Goal: Task Accomplishment & Management: Manage account settings

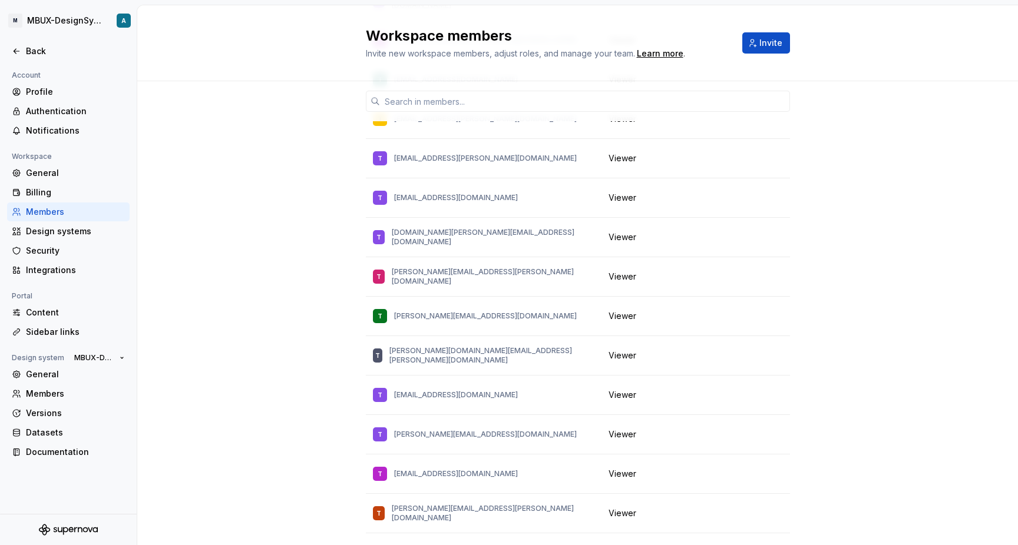
scroll to position [30961, 0]
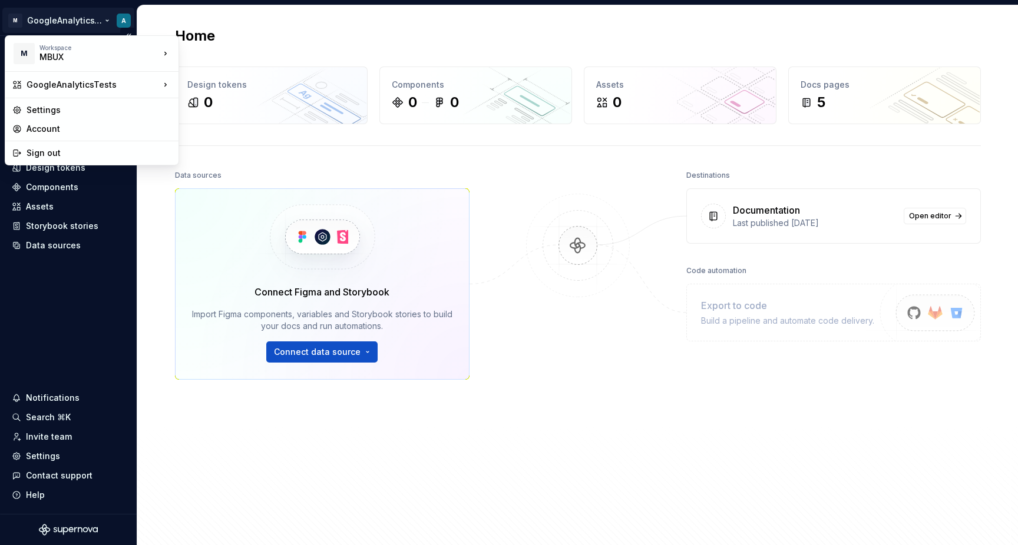
click at [84, 16] on html "M GoogleAnalyticsTests A Home Documentation Analytics Code automation Design sy…" at bounding box center [509, 272] width 1018 height 545
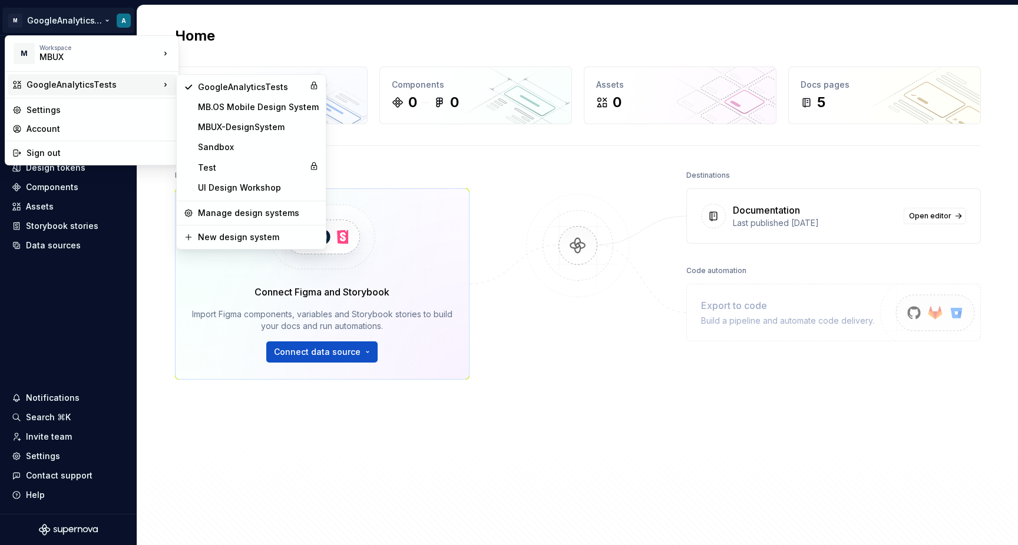
click at [92, 86] on div "GoogleAnalyticsTests" at bounding box center [93, 85] width 133 height 12
click at [236, 122] on div "MBUX-DesignSystem" at bounding box center [258, 127] width 121 height 12
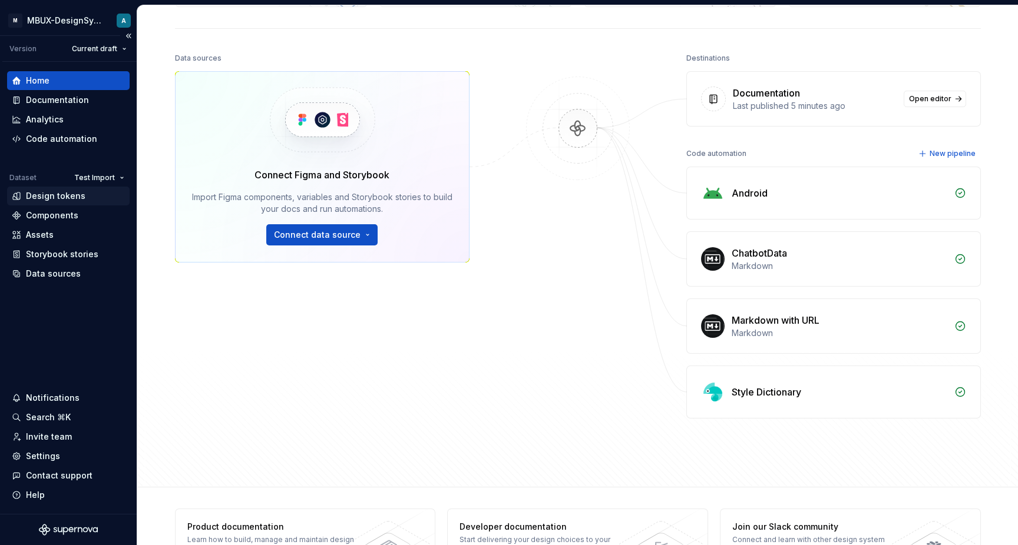
scroll to position [133, 0]
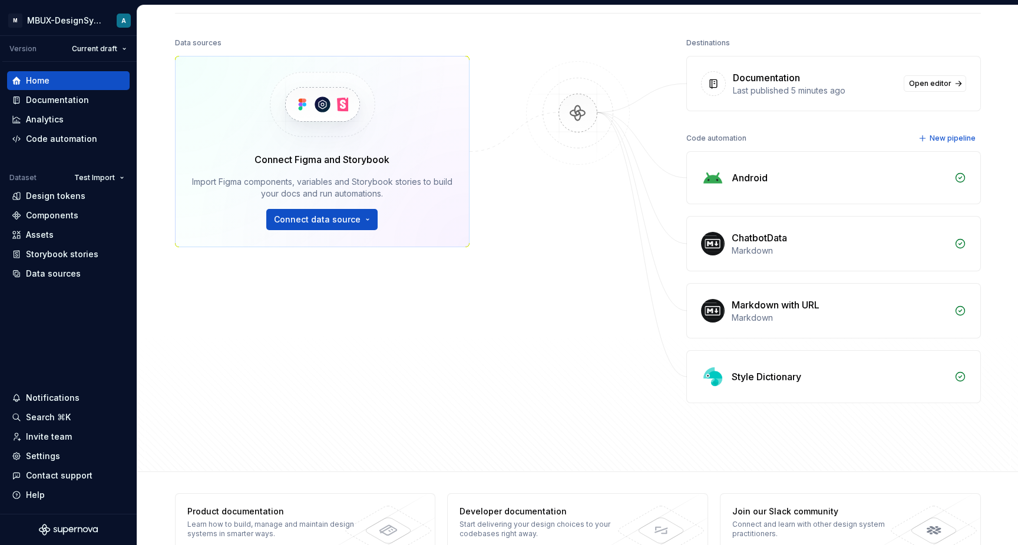
click at [959, 176] on icon at bounding box center [960, 178] width 12 height 12
click at [746, 238] on div "ChatbotData" at bounding box center [758, 238] width 55 height 14
click at [320, 322] on div "Data sources Connect Figma and Storybook Import Figma components, variables and…" at bounding box center [322, 198] width 294 height 327
click at [68, 457] on div "Settings" at bounding box center [68, 457] width 113 height 12
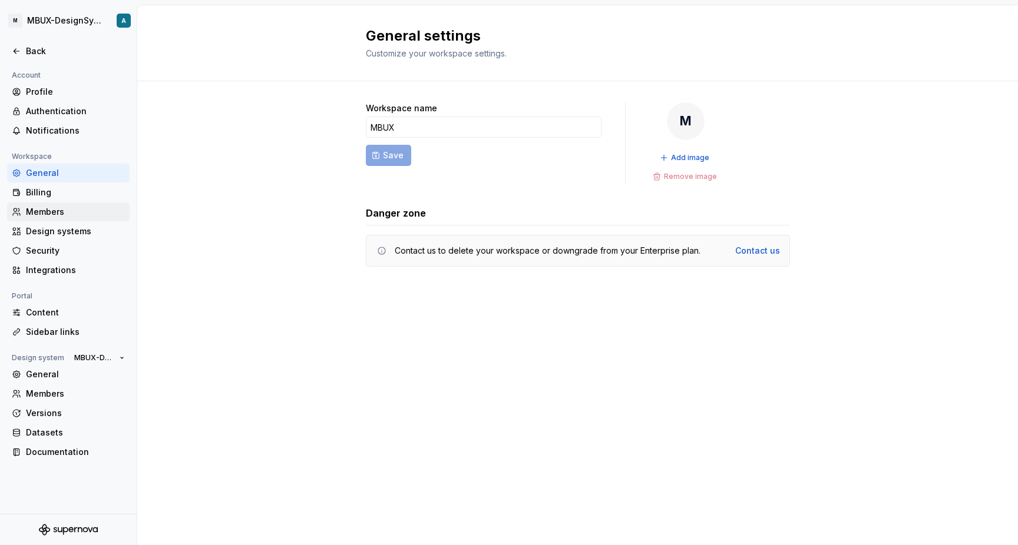
click at [78, 213] on div "Members" at bounding box center [75, 212] width 99 height 12
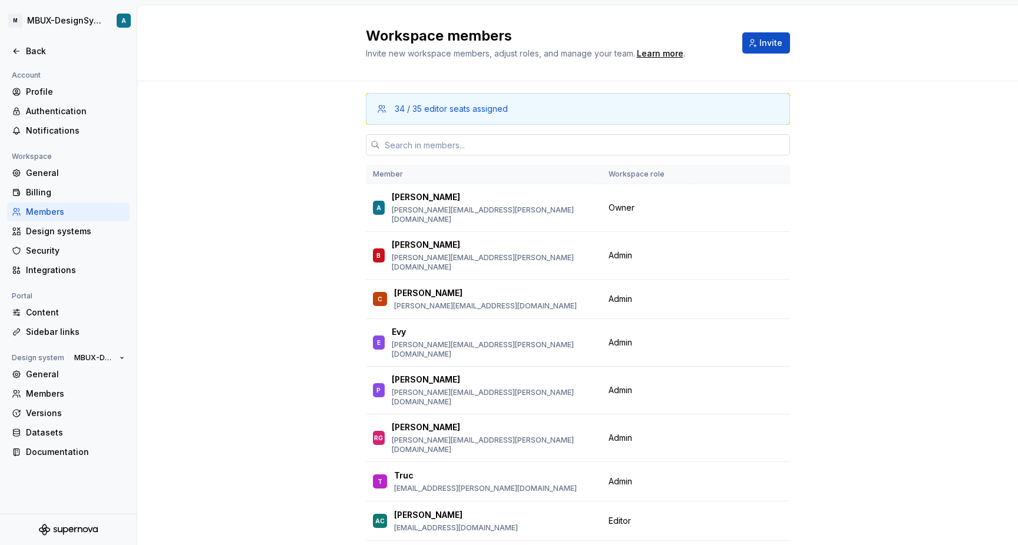
click at [409, 141] on input "text" at bounding box center [585, 144] width 410 height 21
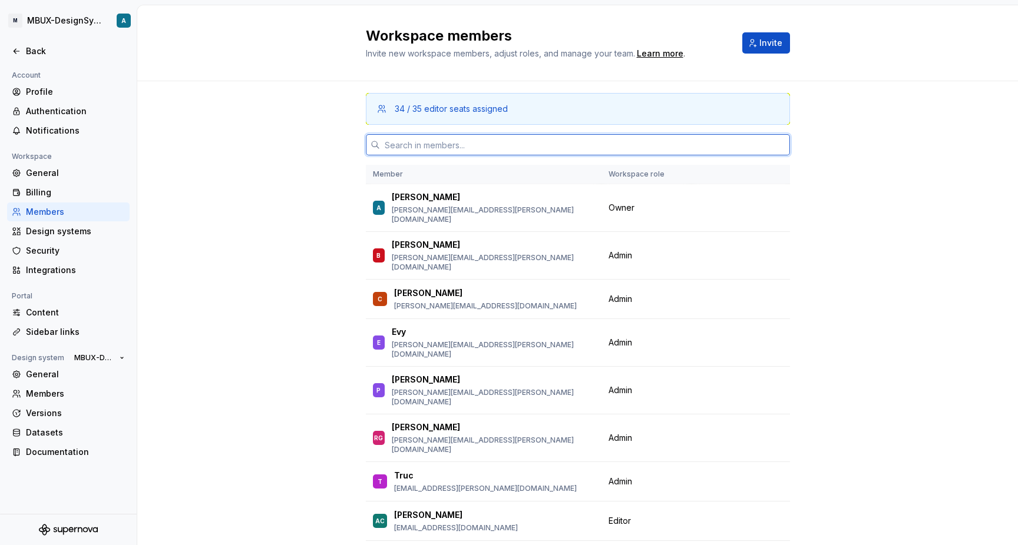
type input "l"
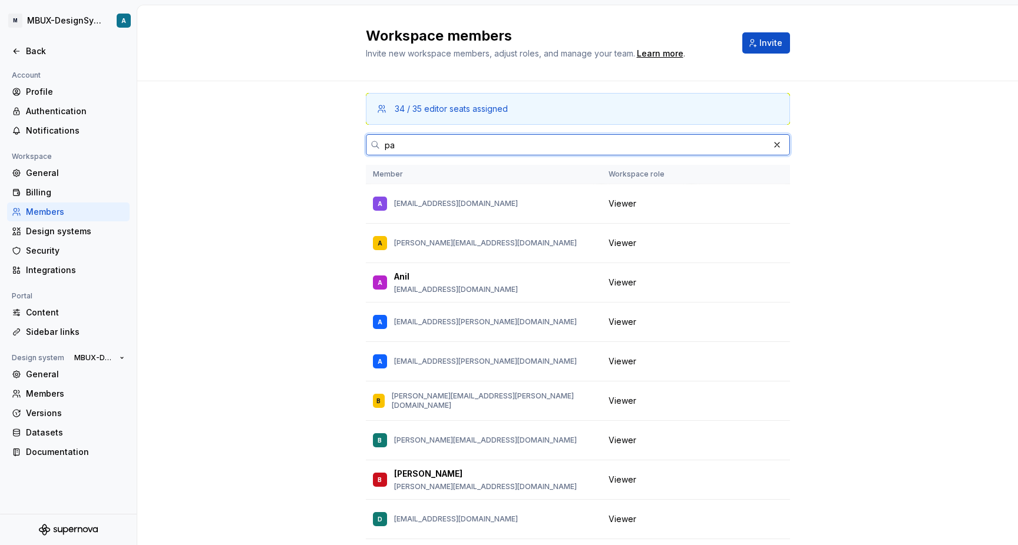
type input "p"
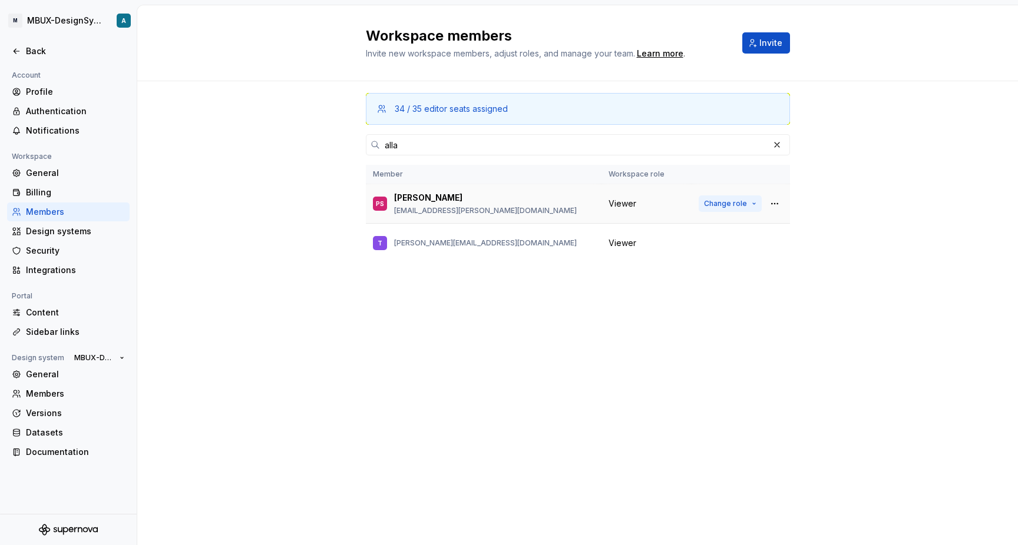
click at [734, 207] on span "Change role" at bounding box center [725, 203] width 43 height 9
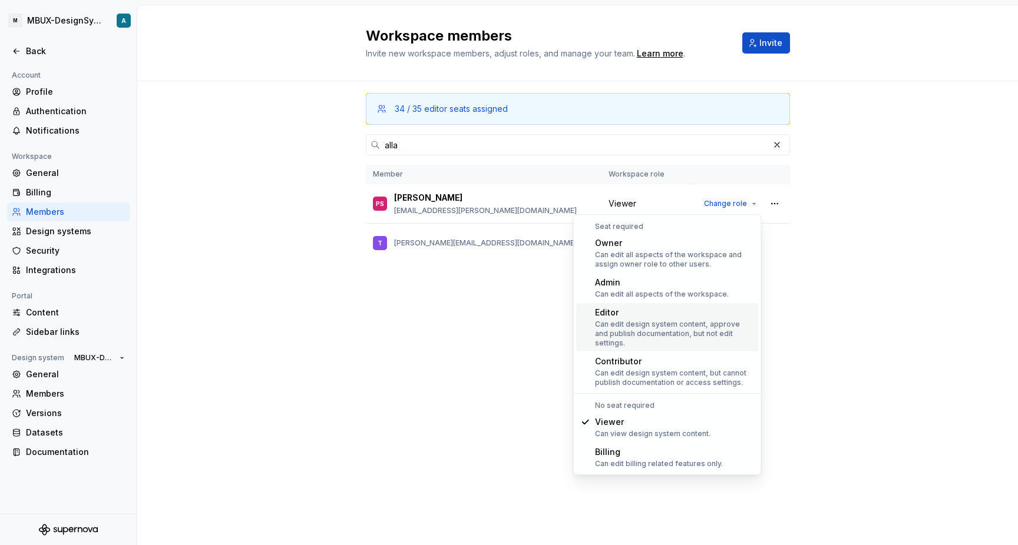
click at [682, 327] on div "Can edit design system content, approve and publish documentation, but not edit…" at bounding box center [674, 334] width 159 height 28
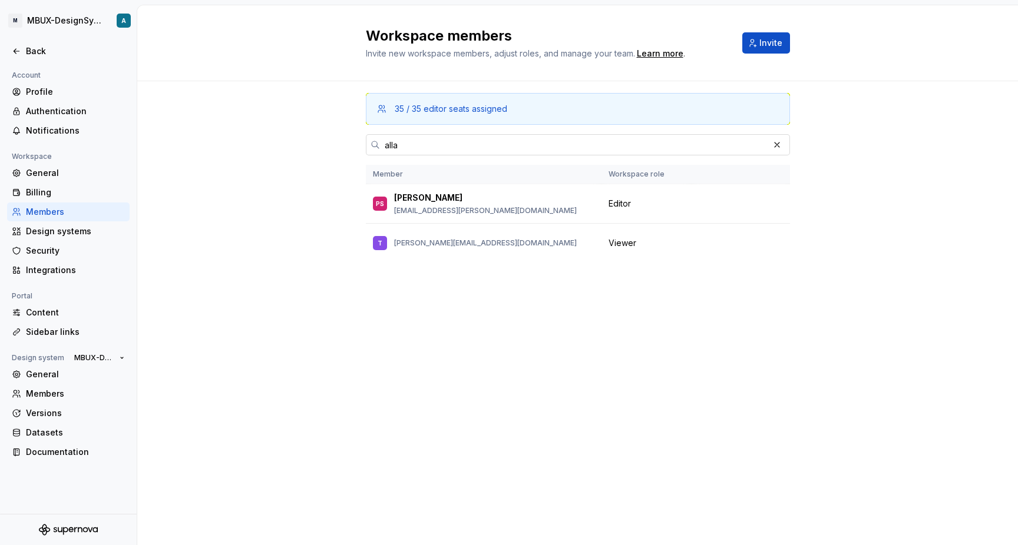
click at [500, 140] on input "alla" at bounding box center [574, 144] width 389 height 21
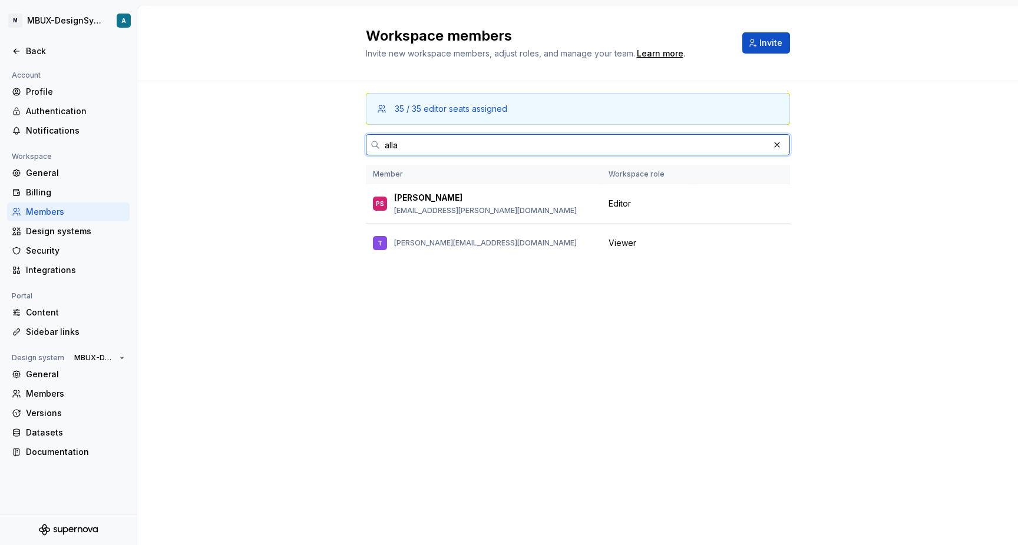
click at [500, 140] on input "alla" at bounding box center [574, 144] width 389 height 21
type input "aniston"
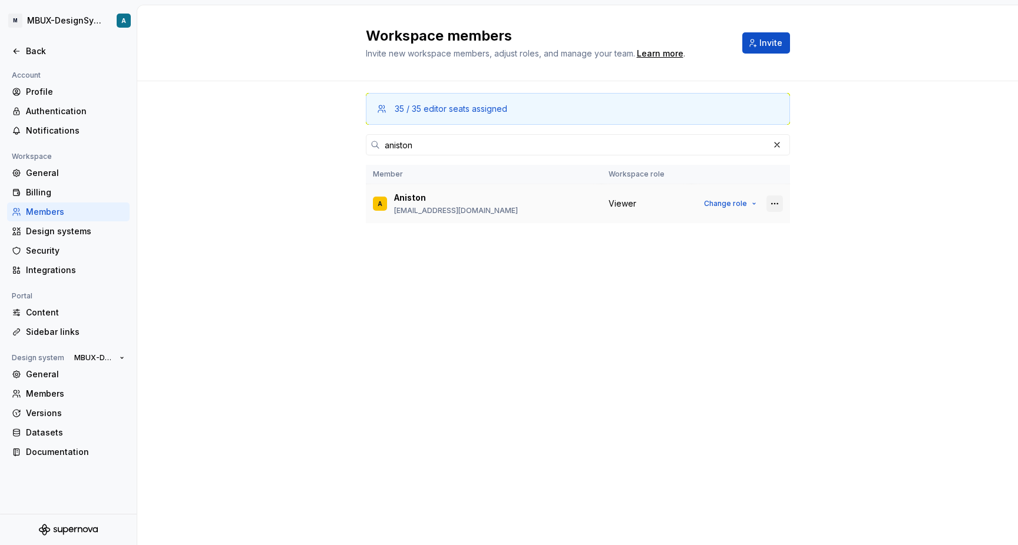
click at [781, 201] on button "button" at bounding box center [774, 204] width 16 height 16
click at [763, 226] on div "Remove from workspace" at bounding box center [713, 227] width 124 height 12
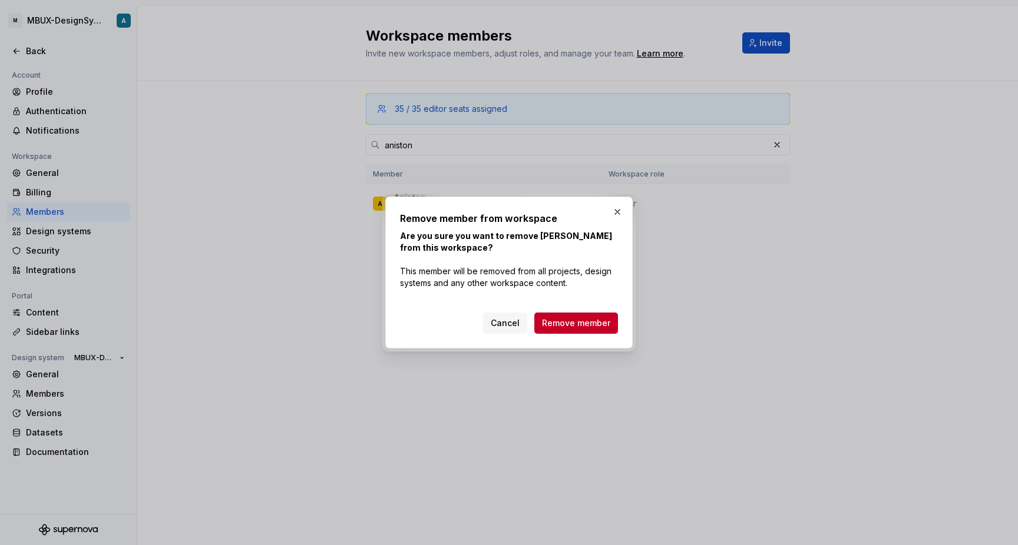
click at [602, 334] on div "Remove member from workspace Are you sure you want to remove Aniston from this …" at bounding box center [508, 273] width 247 height 152
click at [602, 329] on span "Remove member" at bounding box center [576, 323] width 68 height 12
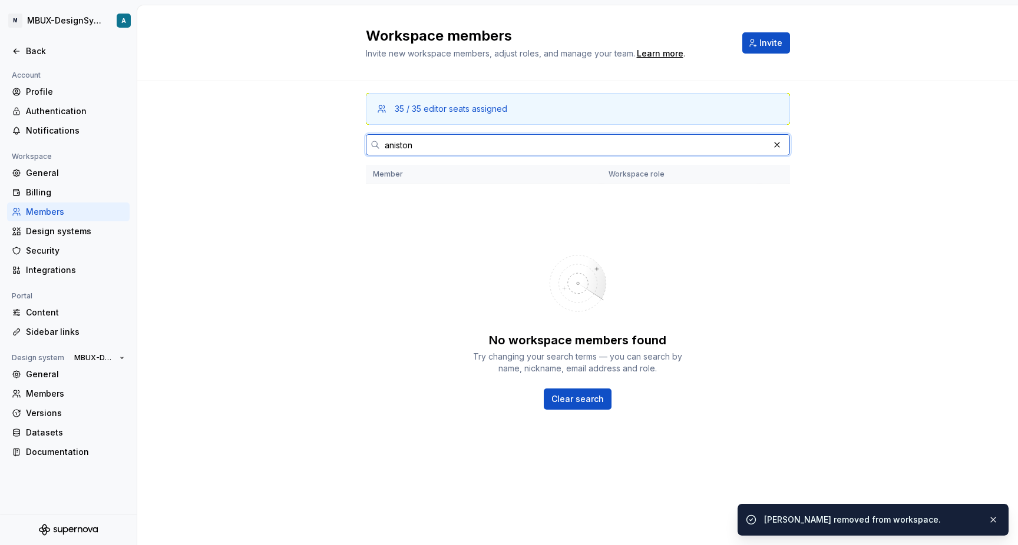
click at [538, 147] on input "aniston" at bounding box center [574, 144] width 389 height 21
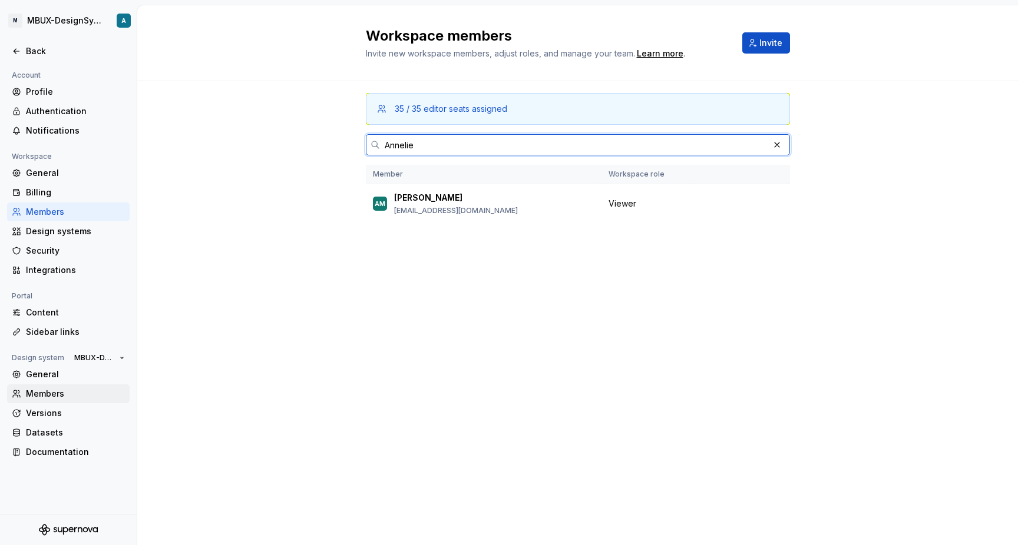
type input "Annelie"
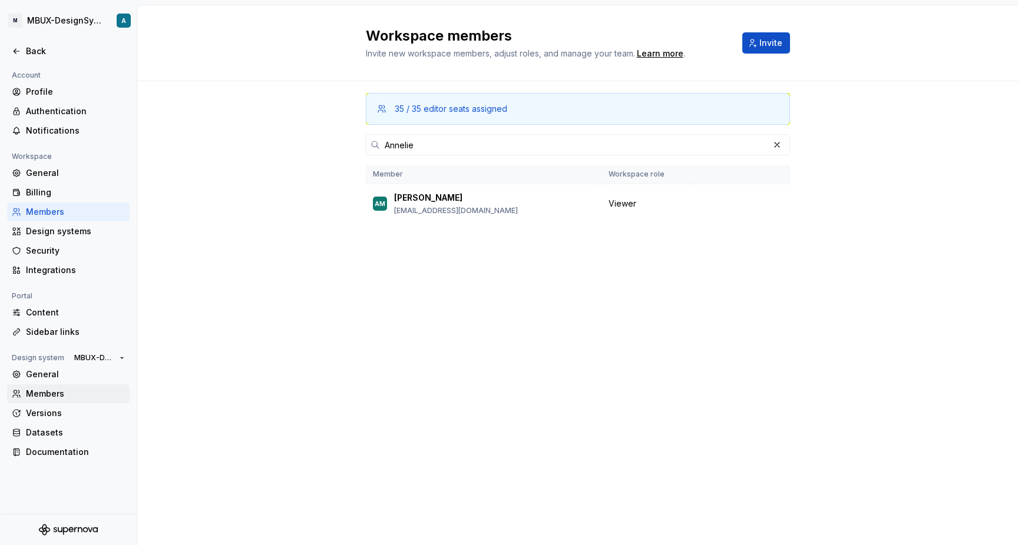
click at [100, 399] on div "Members" at bounding box center [75, 394] width 99 height 12
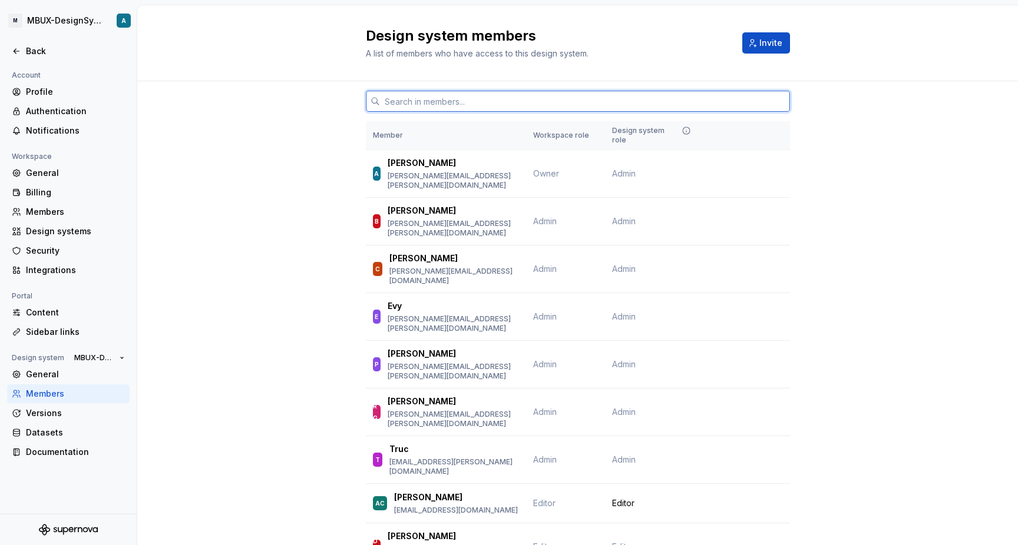
click at [427, 108] on input "text" at bounding box center [585, 101] width 410 height 21
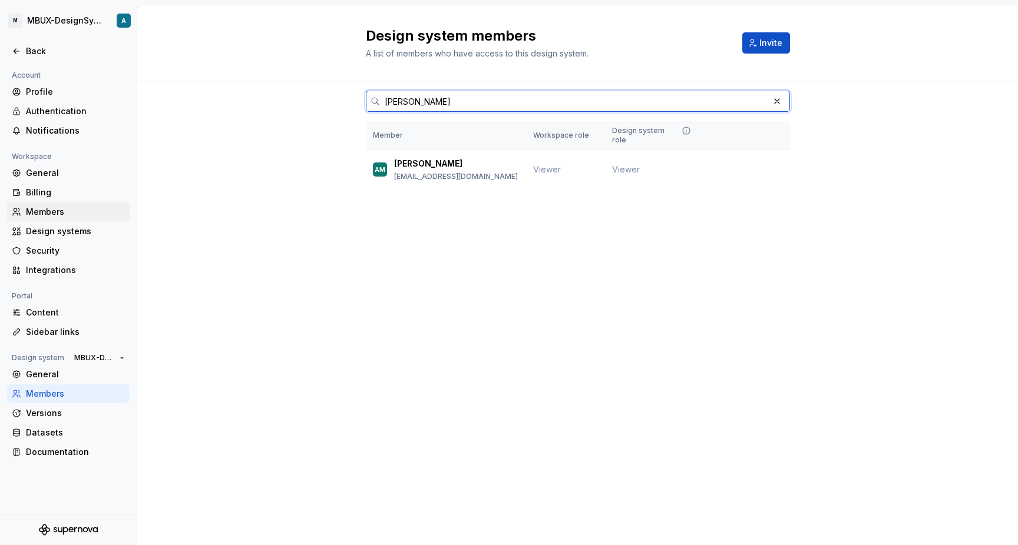
type input "Annel"
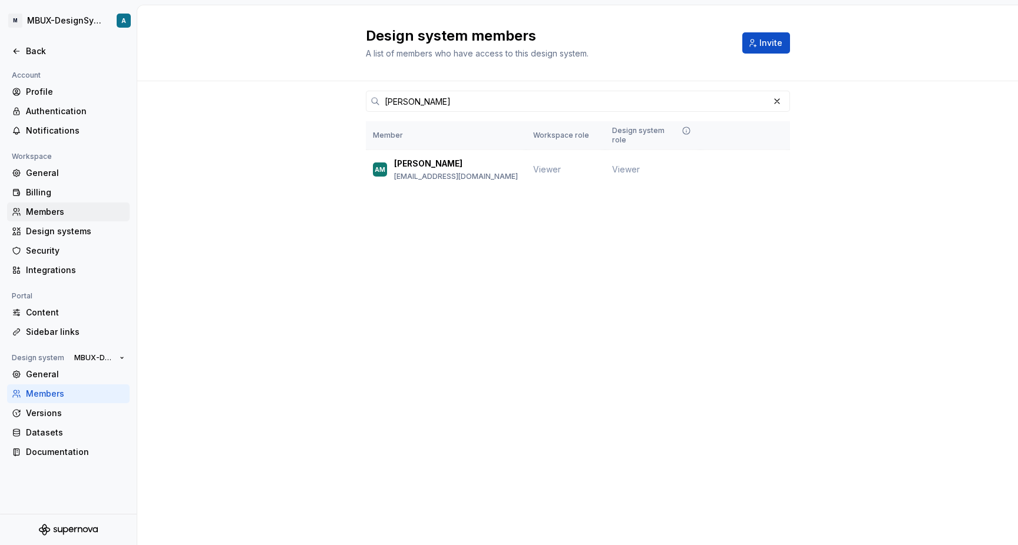
click at [82, 213] on div "Members" at bounding box center [75, 212] width 99 height 12
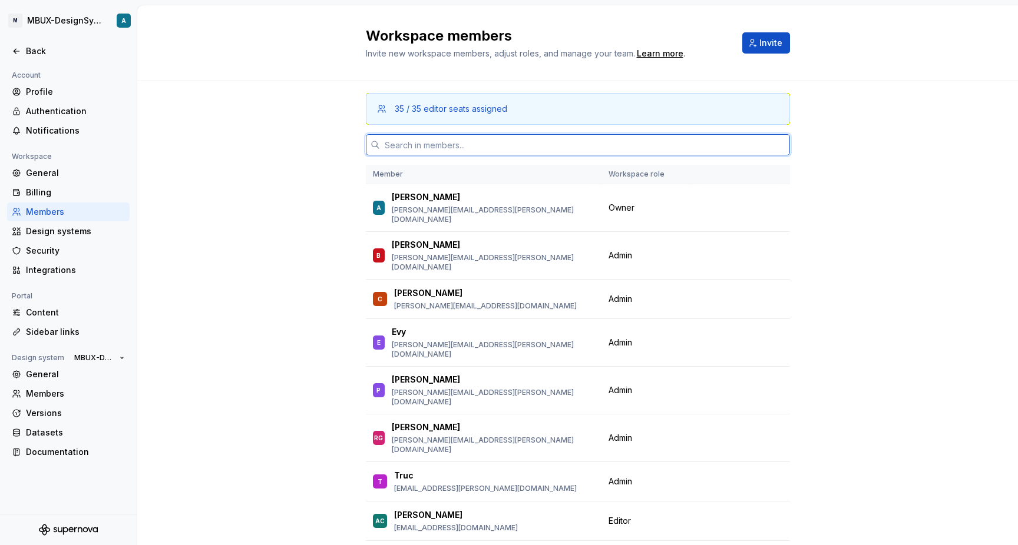
click at [471, 143] on input "text" at bounding box center [585, 144] width 410 height 21
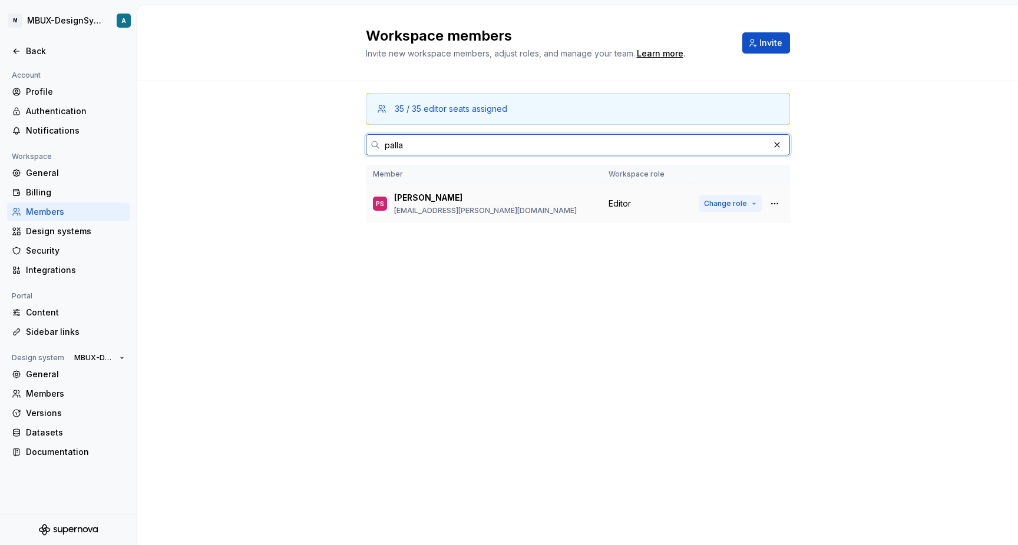
type input "palla"
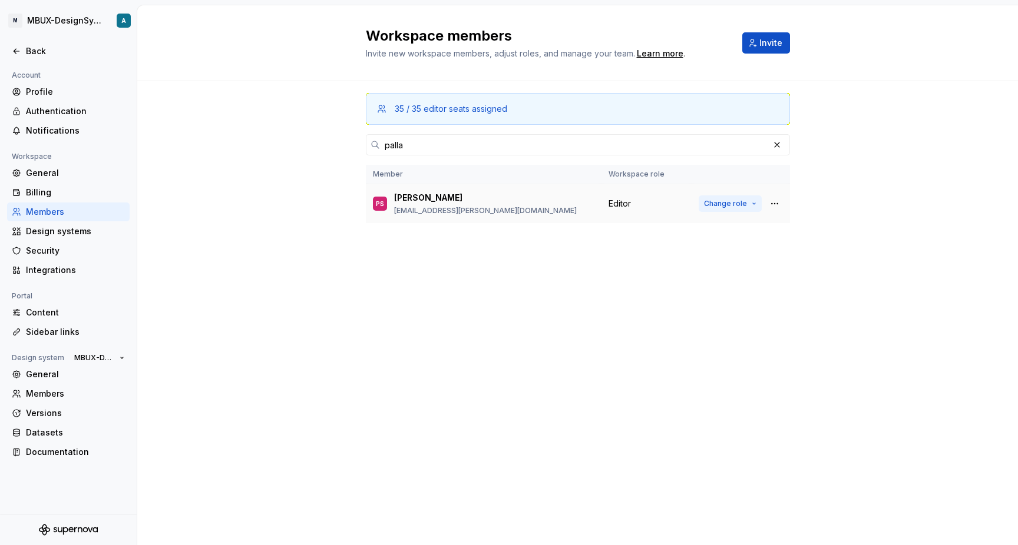
click at [718, 206] on span "Change role" at bounding box center [725, 203] width 43 height 9
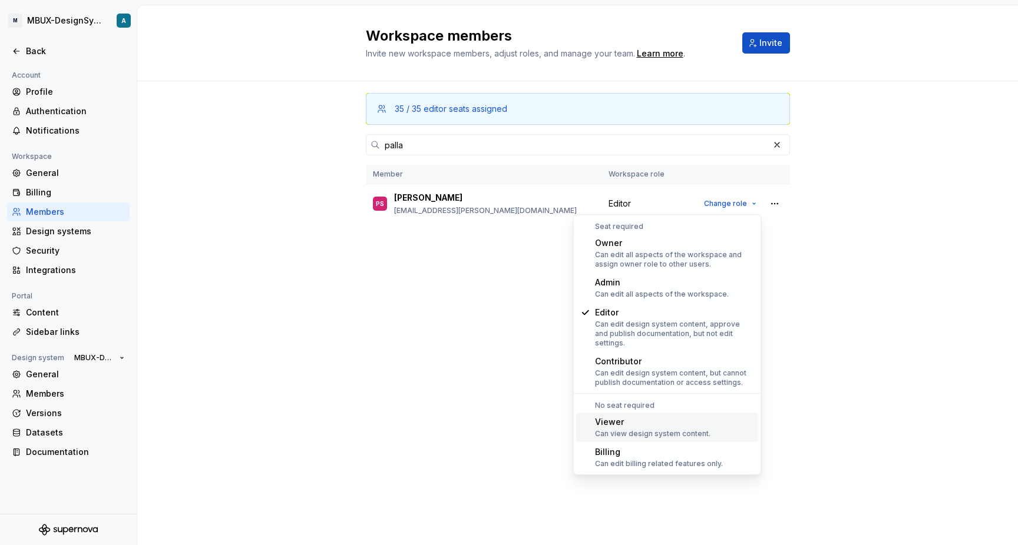
click at [638, 429] on div "Can view design system content." at bounding box center [652, 433] width 115 height 9
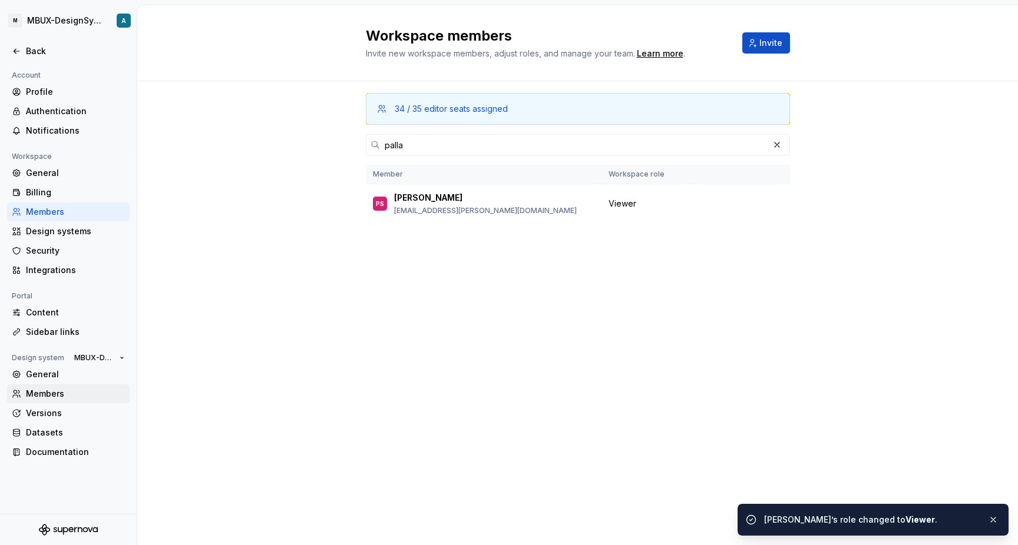
click at [68, 388] on div "Members" at bounding box center [75, 394] width 99 height 12
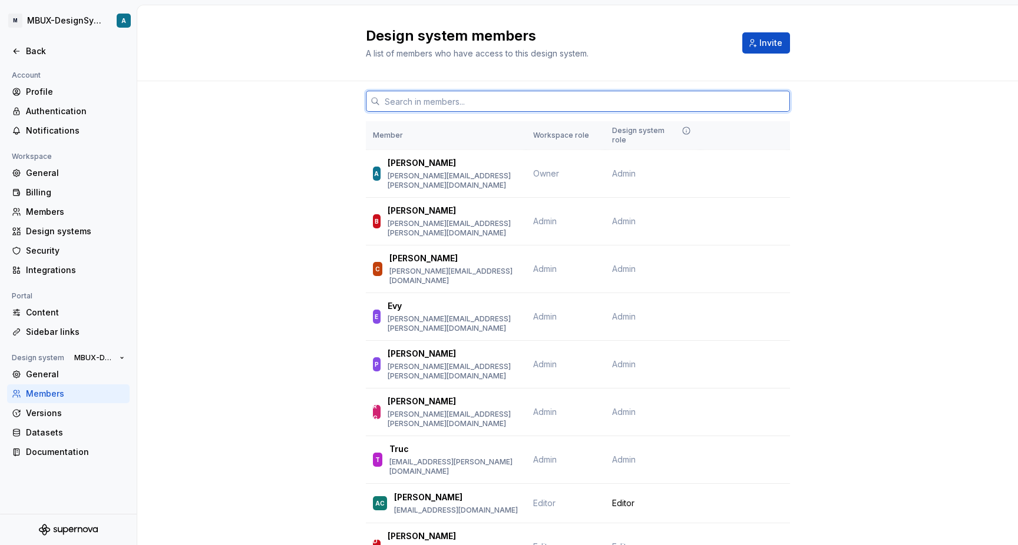
click at [571, 108] on input "text" at bounding box center [585, 101] width 410 height 21
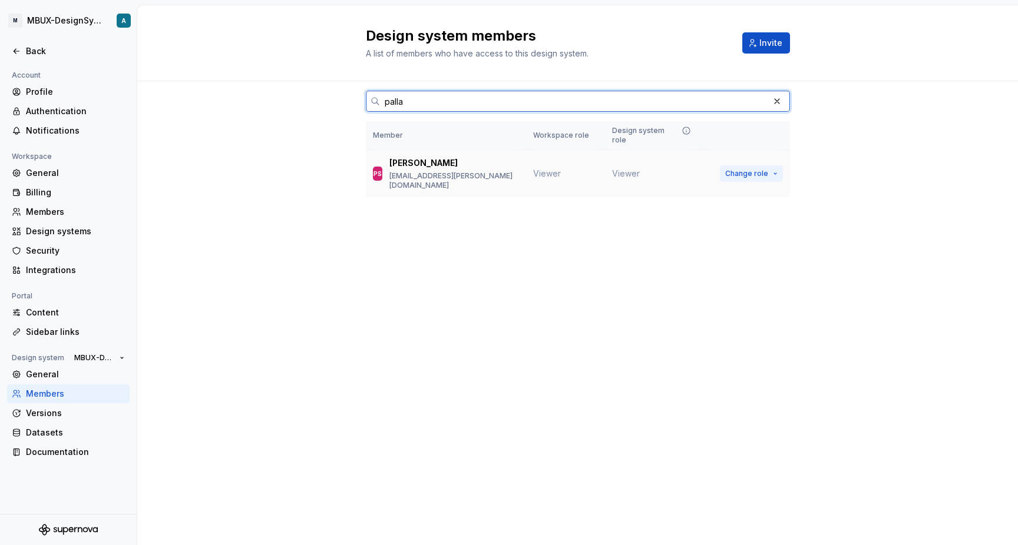
type input "palla"
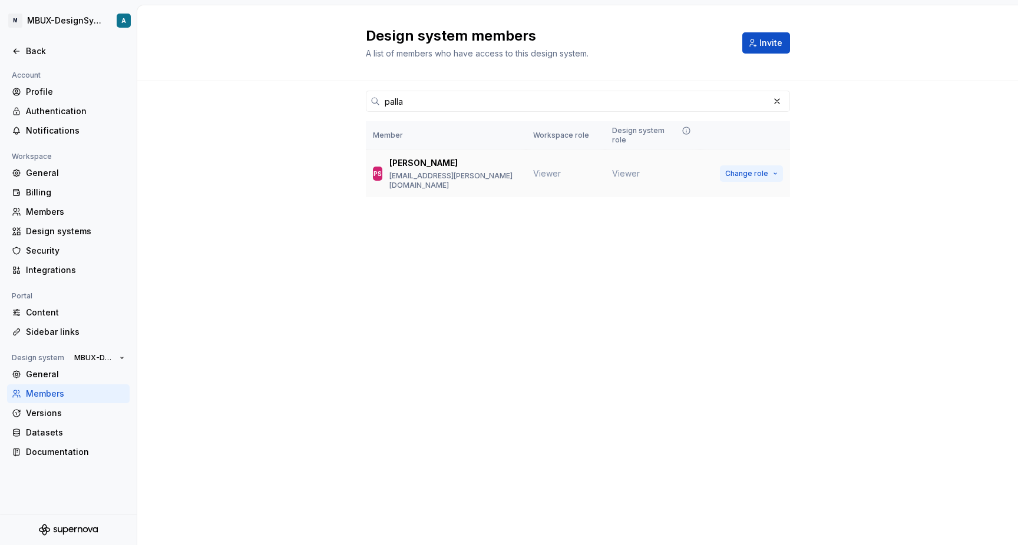
click at [736, 171] on button "Change role" at bounding box center [751, 173] width 63 height 16
click at [82, 223] on div "Design systems" at bounding box center [68, 231] width 122 height 19
click at [88, 217] on div "Members" at bounding box center [75, 212] width 99 height 12
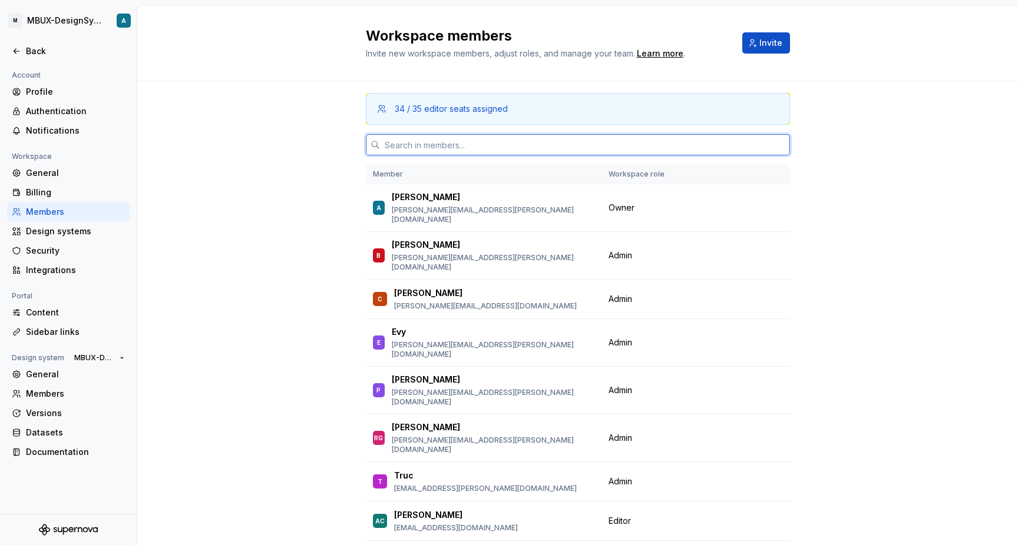
click at [678, 148] on input "text" at bounding box center [585, 144] width 410 height 21
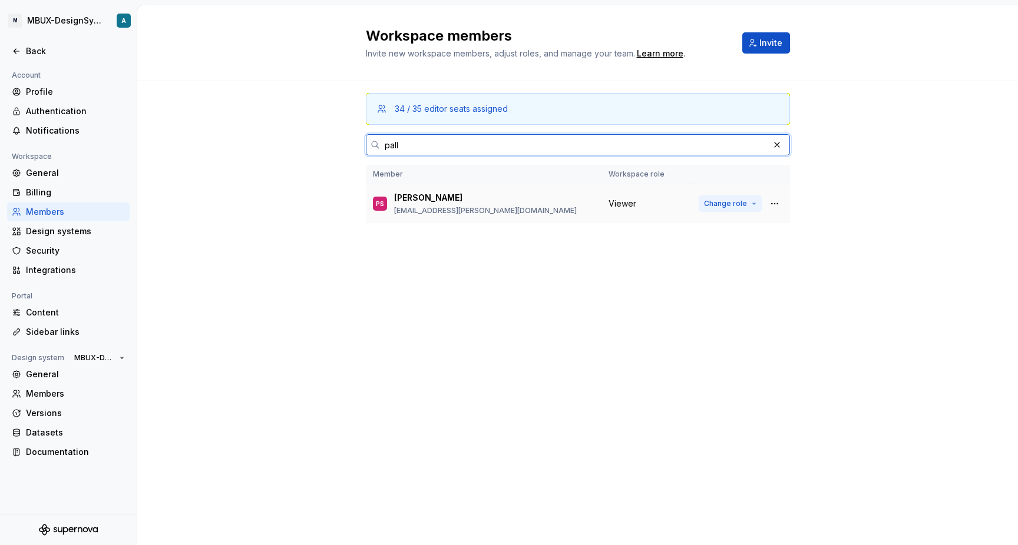
type input "pall"
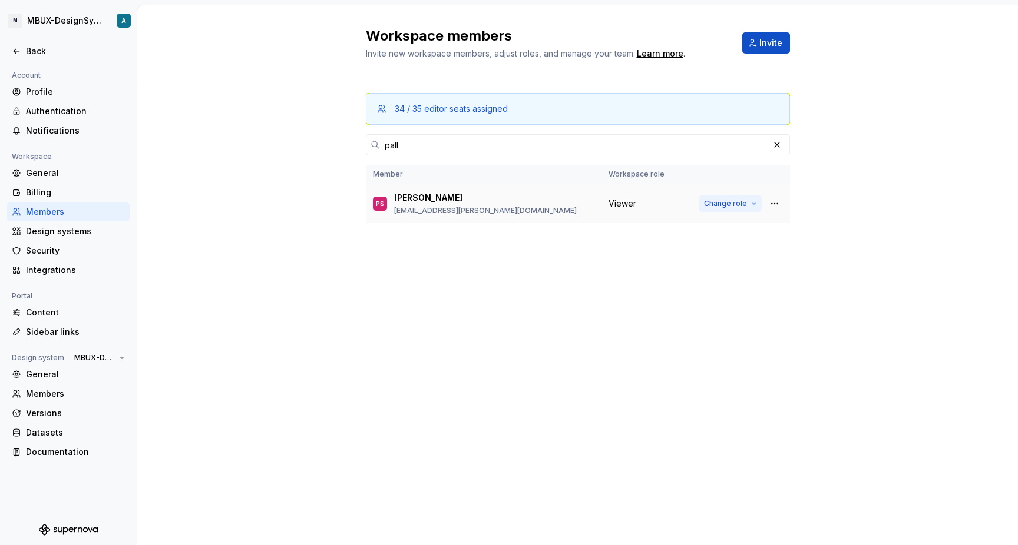
click at [734, 203] on span "Change role" at bounding box center [725, 203] width 43 height 9
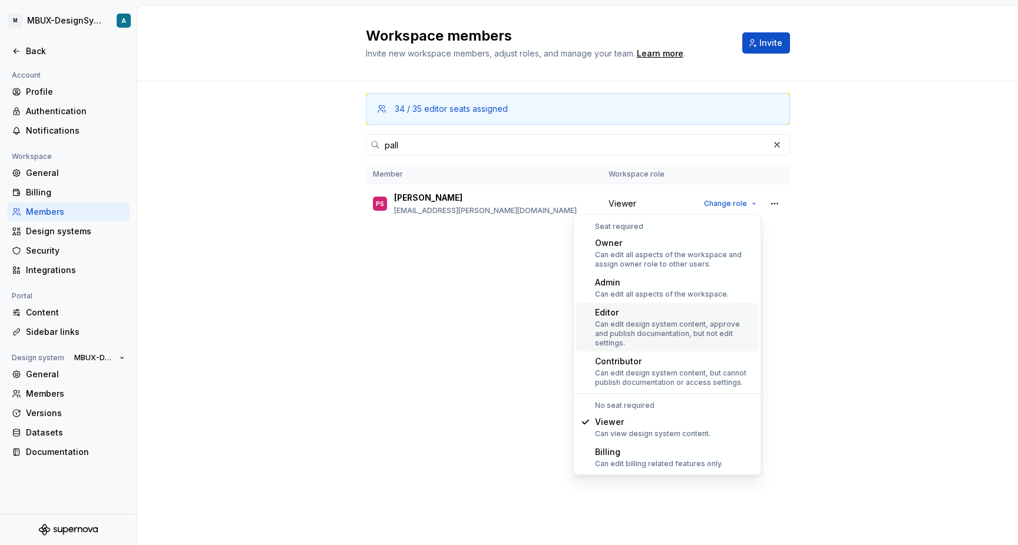
click at [681, 331] on div "Can edit design system content, approve and publish documentation, but not edit…" at bounding box center [674, 334] width 159 height 28
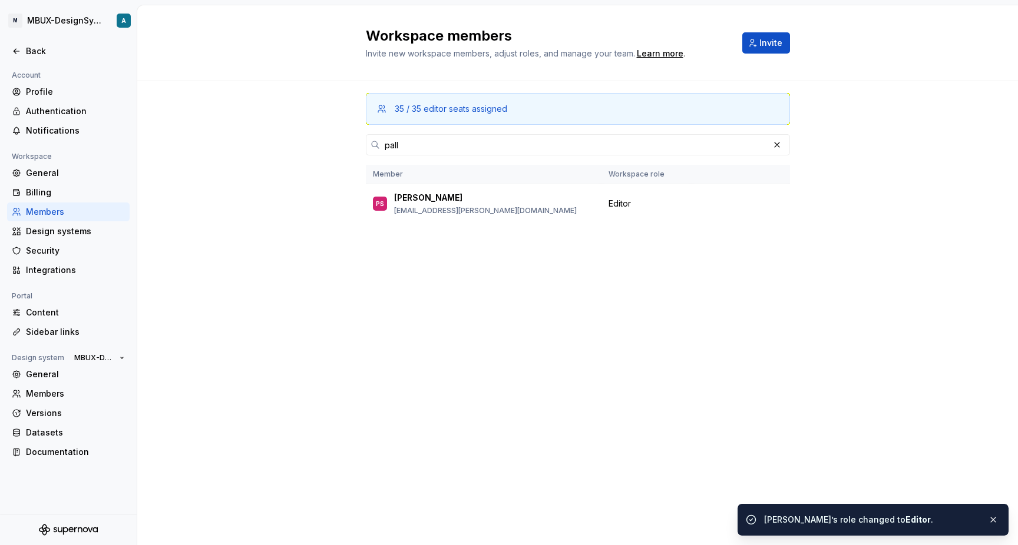
click at [48, 65] on div at bounding box center [68, 65] width 137 height 8
click at [49, 59] on div "Back" at bounding box center [68, 51] width 122 height 19
